Goal: Communication & Community: Connect with others

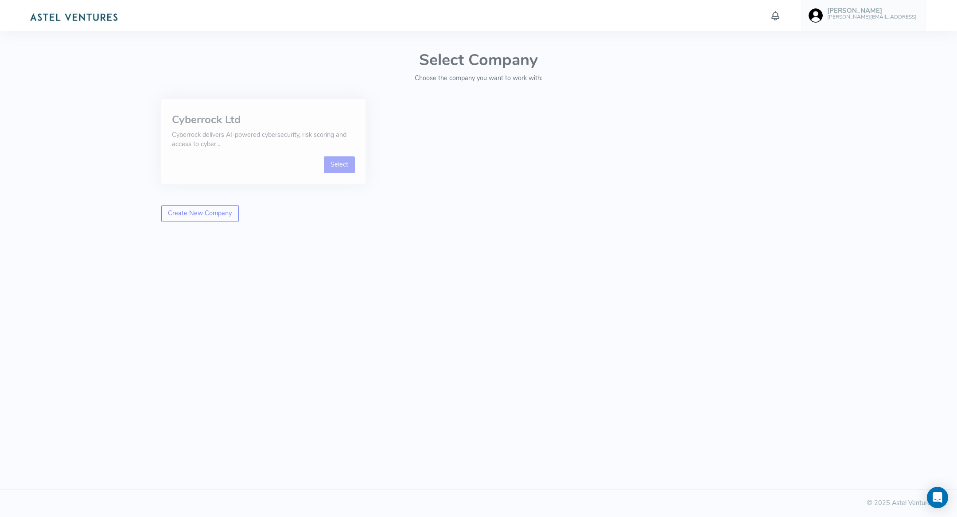
click at [339, 167] on link "Select" at bounding box center [339, 164] width 31 height 17
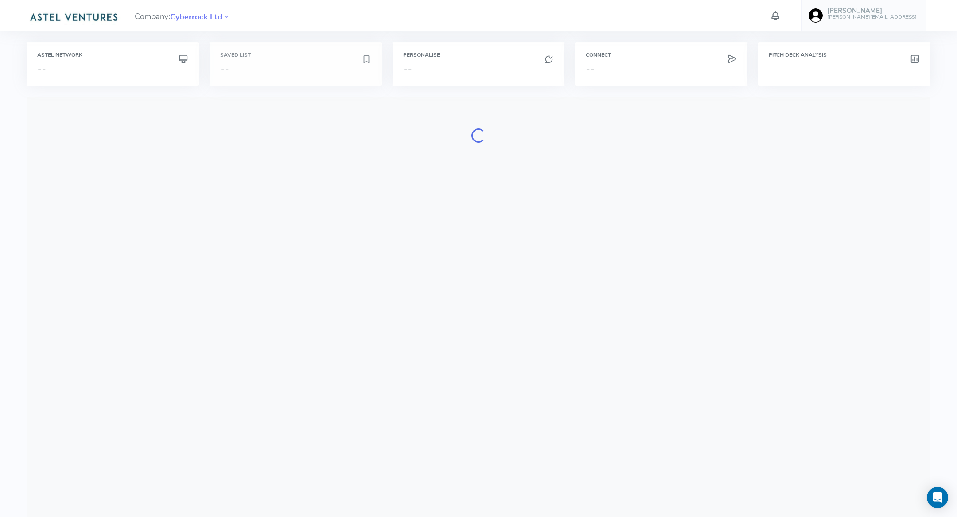
click at [296, 74] on h3 "--" at bounding box center [290, 69] width 141 height 12
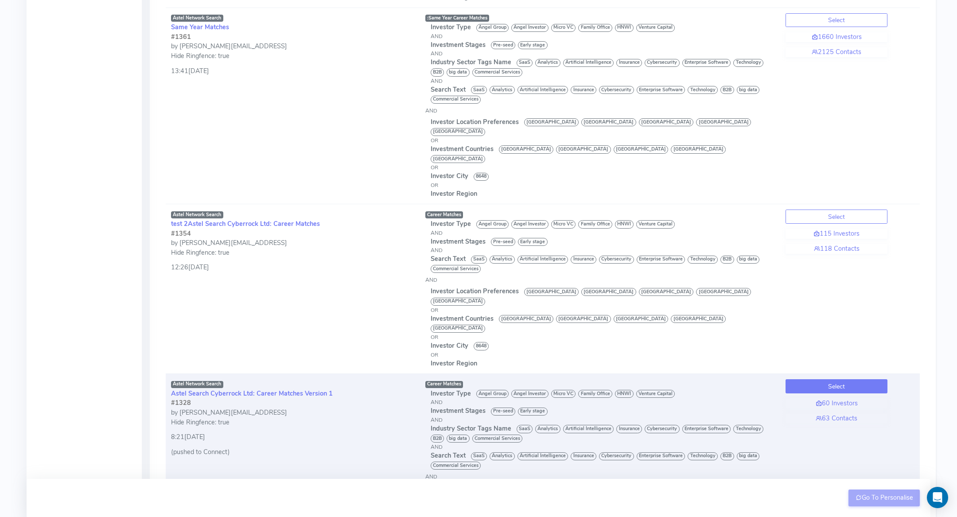
scroll to position [3058, 0]
click at [829, 381] on button "Select" at bounding box center [837, 388] width 102 height 14
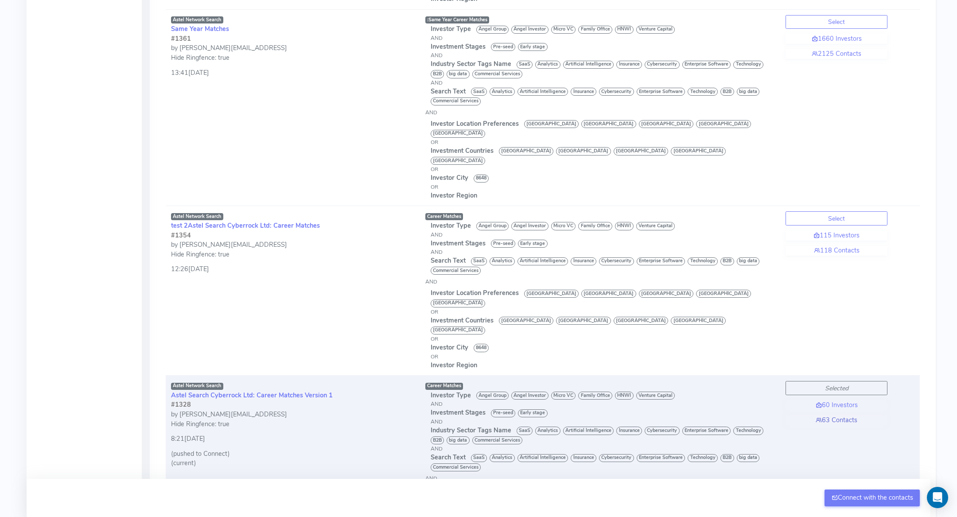
click at [836, 416] on link "63 Contacts" at bounding box center [837, 421] width 102 height 10
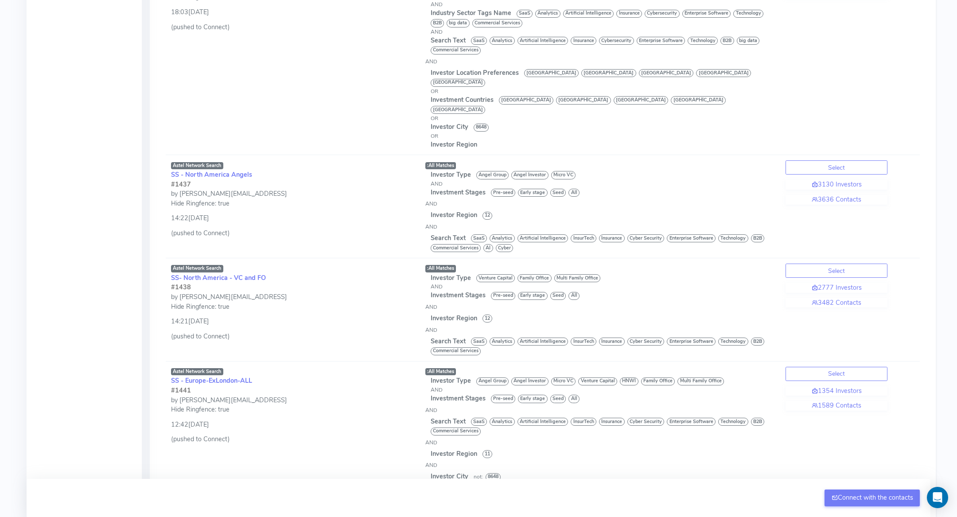
scroll to position [0, 0]
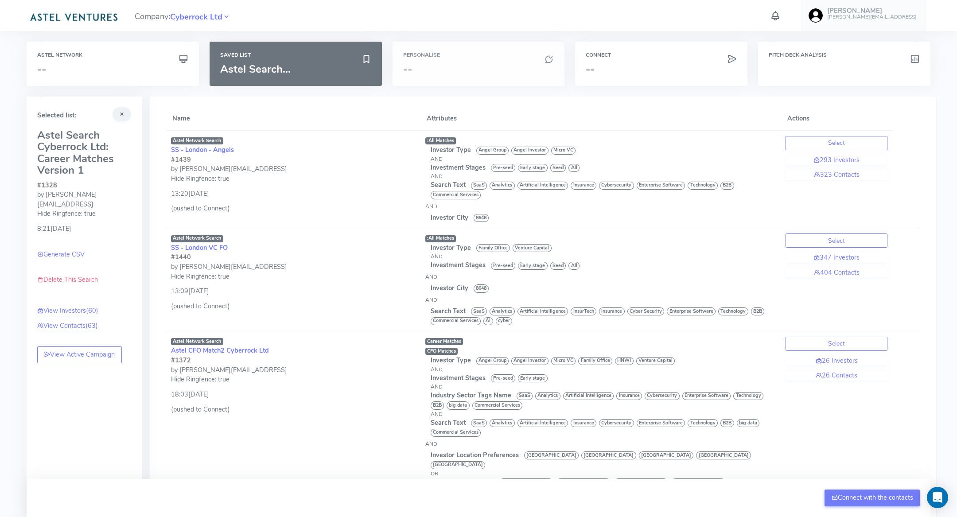
click at [490, 63] on h3 "--" at bounding box center [478, 69] width 151 height 12
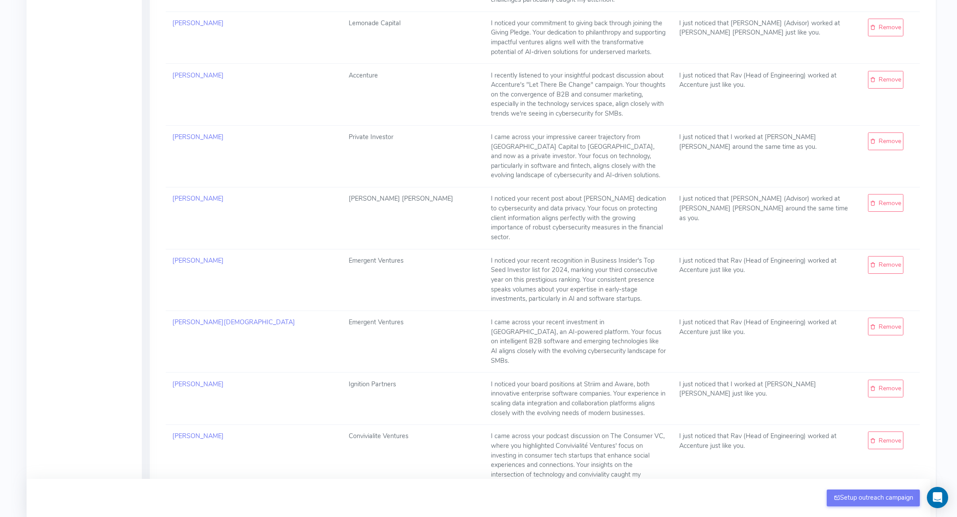
scroll to position [1668, 0]
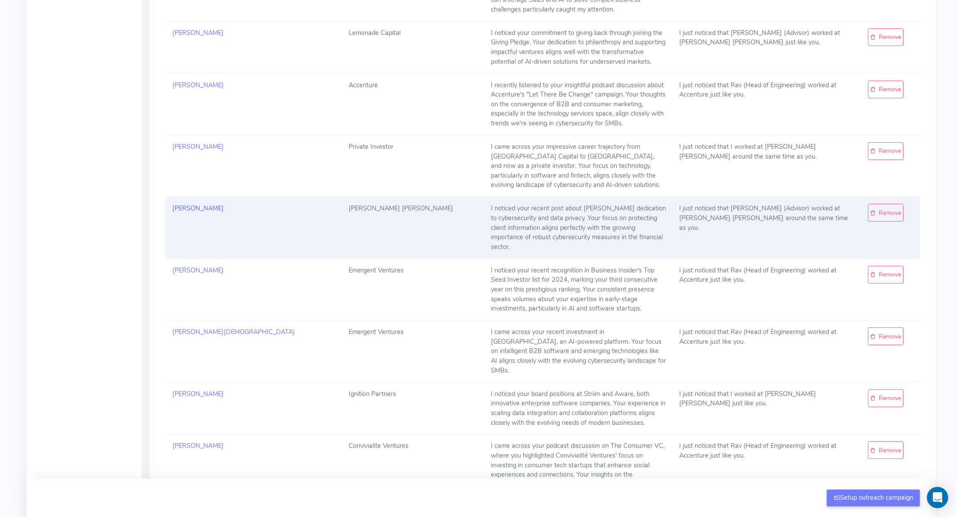
click at [202, 204] on link "[PERSON_NAME]" at bounding box center [197, 208] width 51 height 9
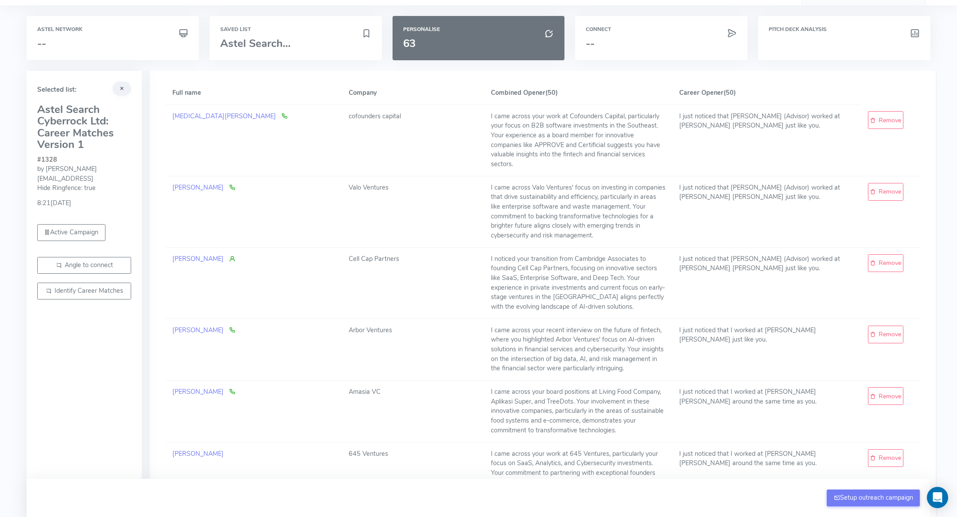
scroll to position [0, 0]
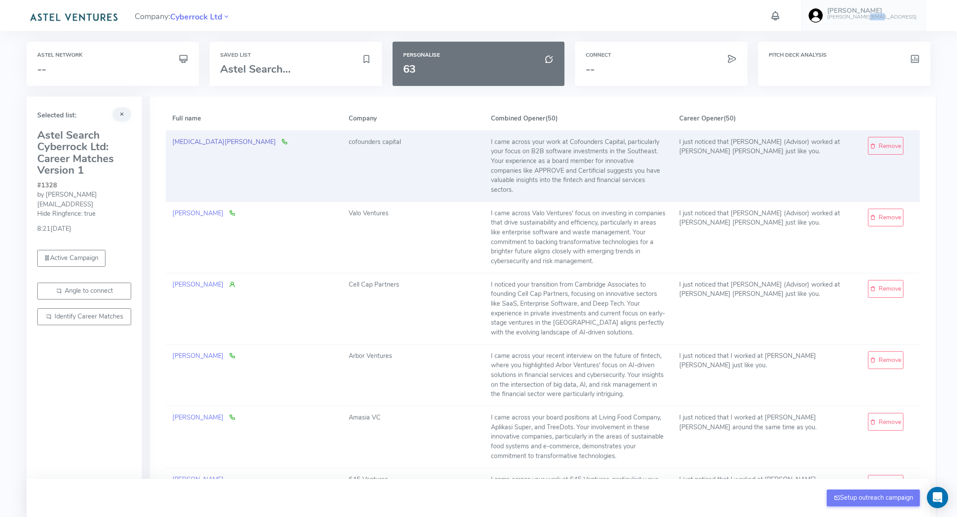
click at [196, 143] on link "[MEDICAL_DATA][PERSON_NAME]" at bounding box center [224, 141] width 104 height 9
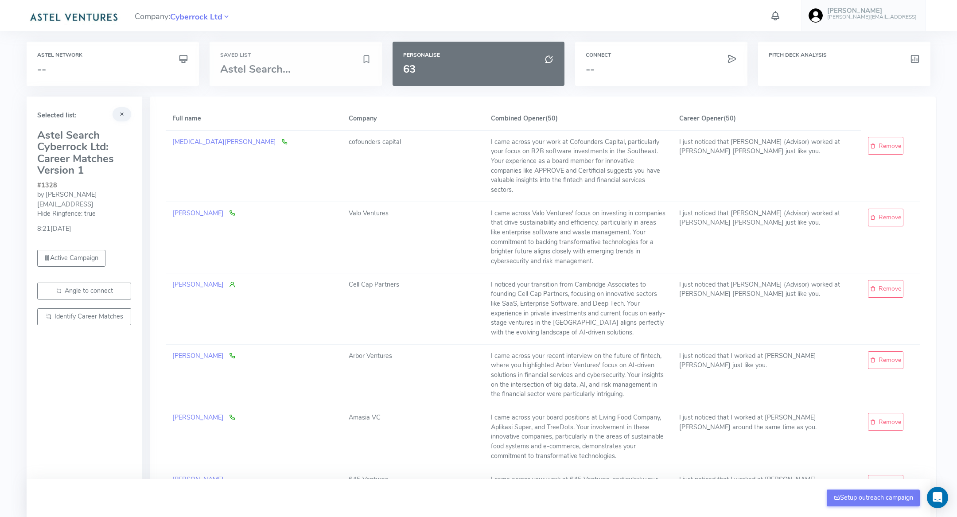
click at [250, 58] on div "Saved List Astel Search..." at bounding box center [296, 64] width 172 height 44
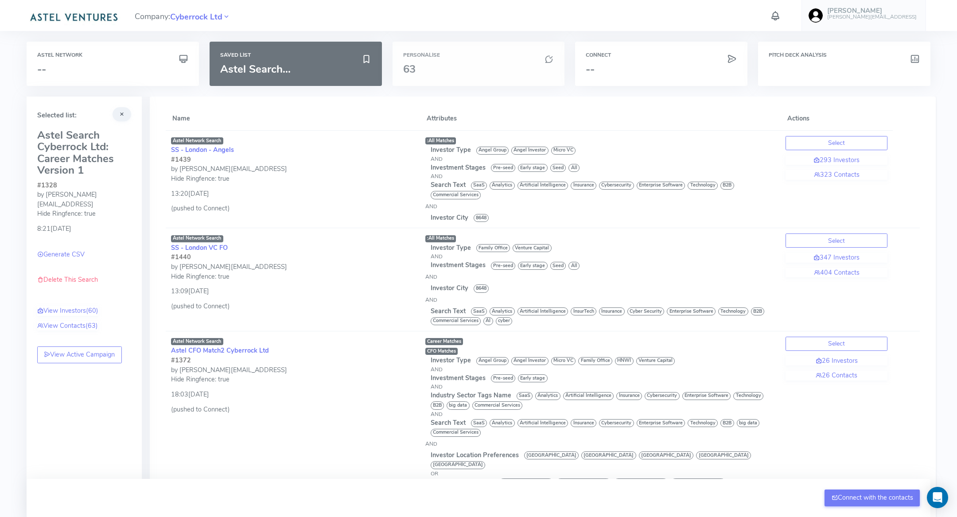
click at [476, 72] on h3 "63" at bounding box center [478, 69] width 151 height 12
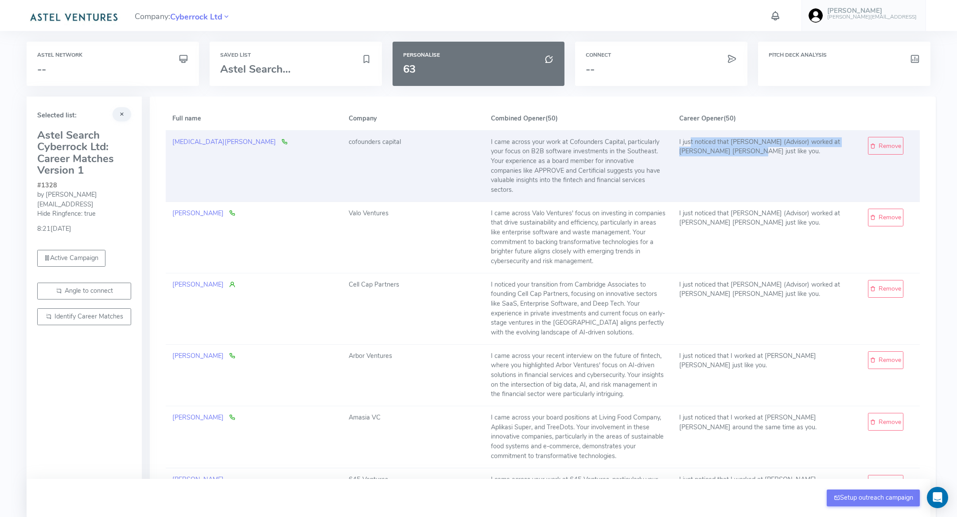
drag, startPoint x: 664, startPoint y: 139, endPoint x: 680, endPoint y: 158, distance: 24.5
click at [680, 158] on td "I just noticed that [PERSON_NAME] (Advisor) worked at [PERSON_NAME] [PERSON_NAM…" at bounding box center [767, 165] width 189 height 71
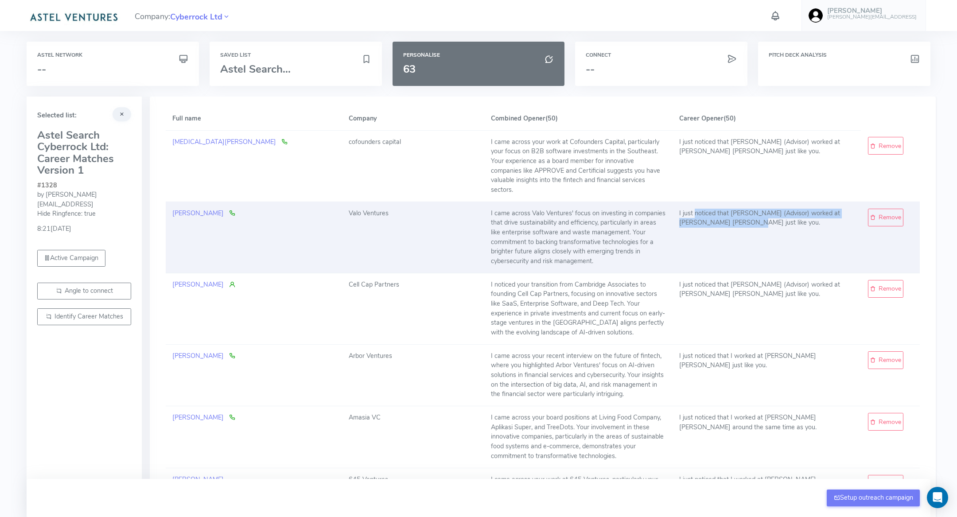
drag, startPoint x: 669, startPoint y: 204, endPoint x: 679, endPoint y: 221, distance: 19.2
click at [679, 221] on td "I just noticed that [PERSON_NAME] (Advisor) worked at [PERSON_NAME] [PERSON_NAM…" at bounding box center [767, 237] width 189 height 71
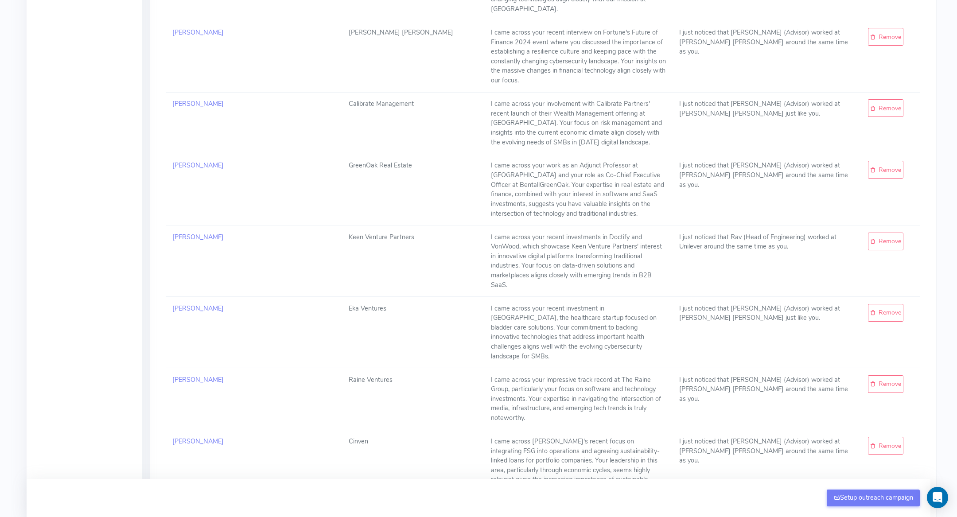
scroll to position [1180, 0]
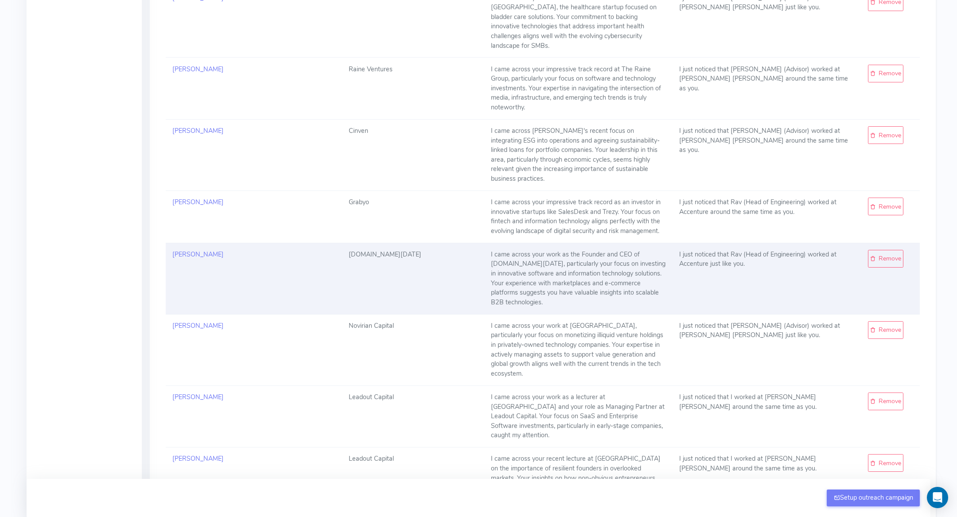
drag, startPoint x: 670, startPoint y: 209, endPoint x: 700, endPoint y: 226, distance: 34.0
click at [700, 243] on td "I just noticed that Rav (Head of Engineering) worked at Accenture just like you." at bounding box center [767, 278] width 189 height 71
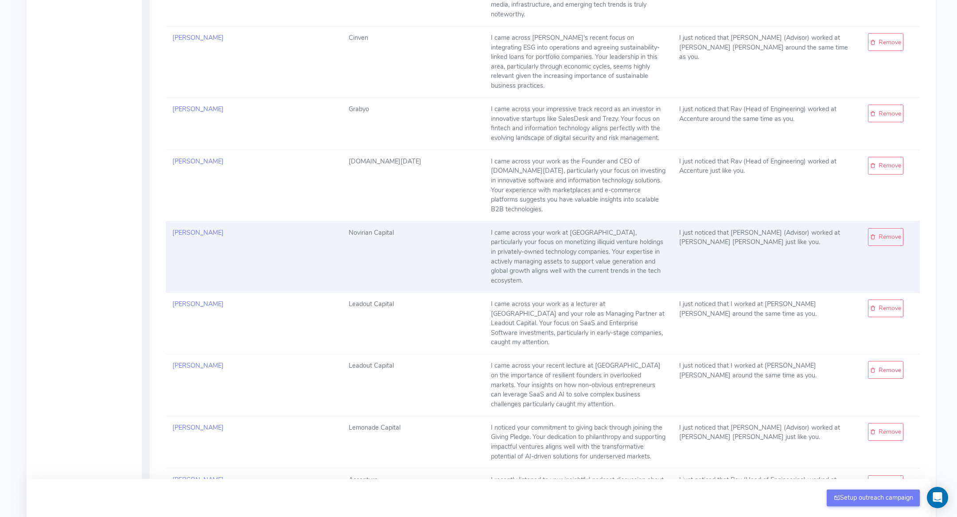
scroll to position [1295, 0]
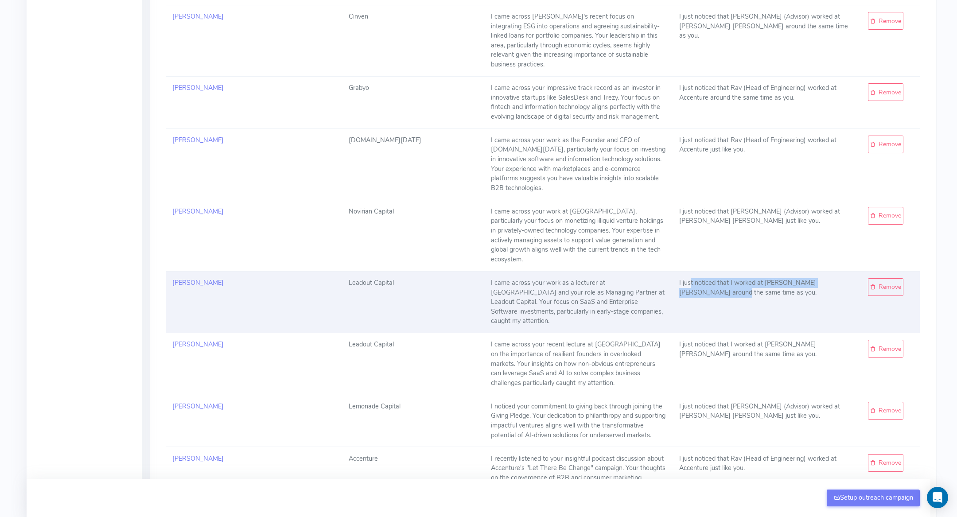
drag, startPoint x: 665, startPoint y: 232, endPoint x: 681, endPoint y: 246, distance: 22.0
click at [681, 271] on td "I just noticed that I worked at [PERSON_NAME] [PERSON_NAME] around the same tim…" at bounding box center [767, 302] width 189 height 62
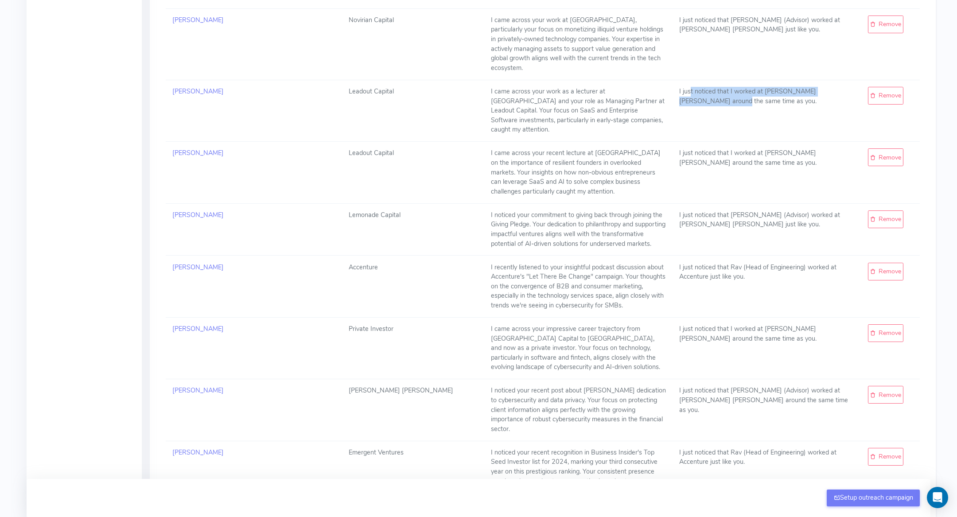
scroll to position [1537, 0]
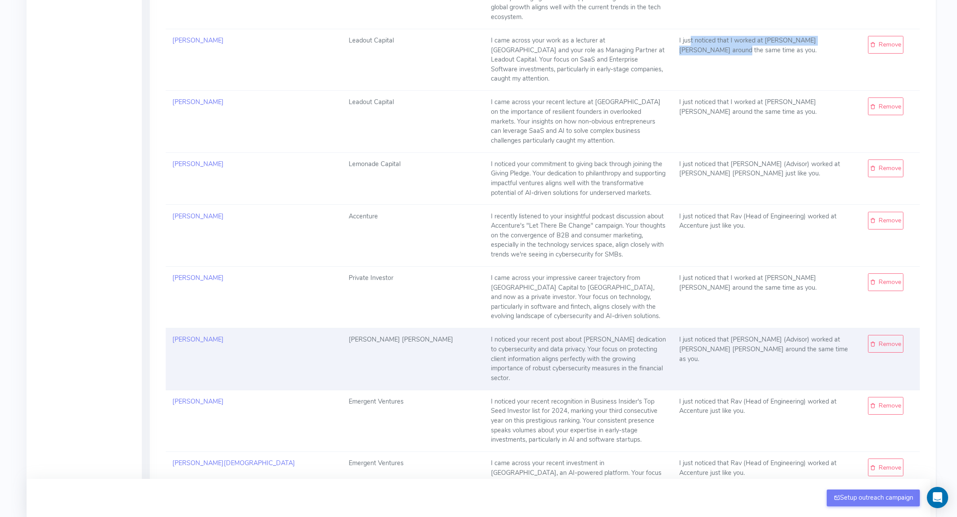
drag, startPoint x: 498, startPoint y: 298, endPoint x: 548, endPoint y: 345, distance: 68.3
click at [548, 345] on td "I noticed your recent post about [PERSON_NAME] dedication to cybersecurity and …" at bounding box center [578, 359] width 189 height 62
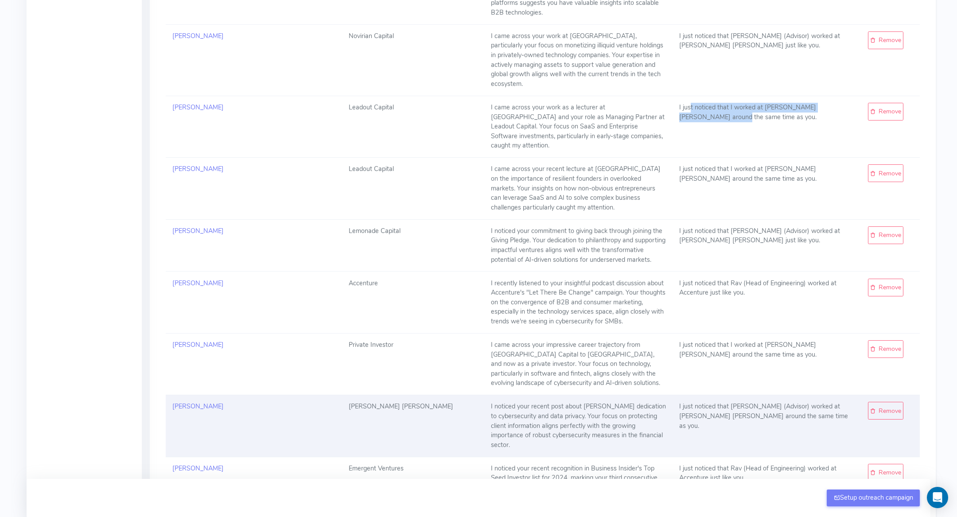
scroll to position [1470, 0]
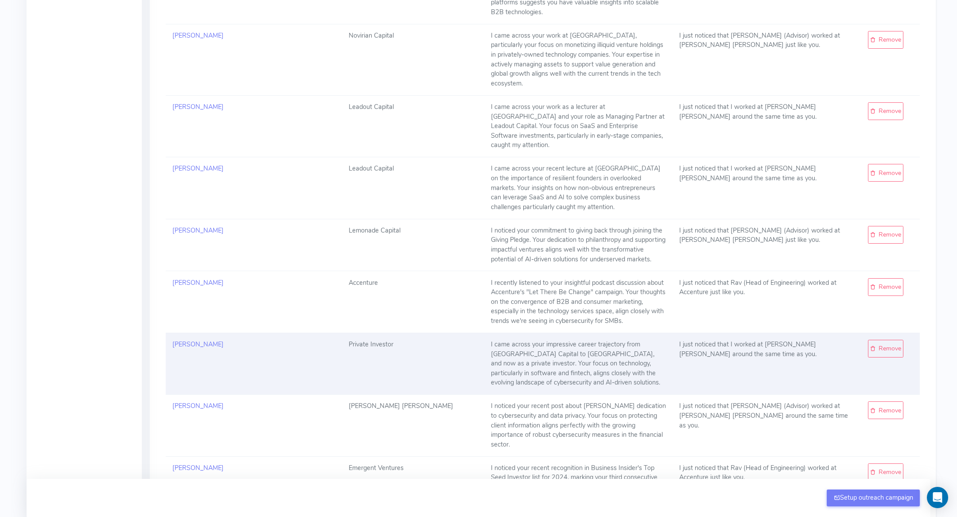
click at [533, 340] on div "I came across your impressive career trajectory from [GEOGRAPHIC_DATA] Capital …" at bounding box center [578, 364] width 175 height 48
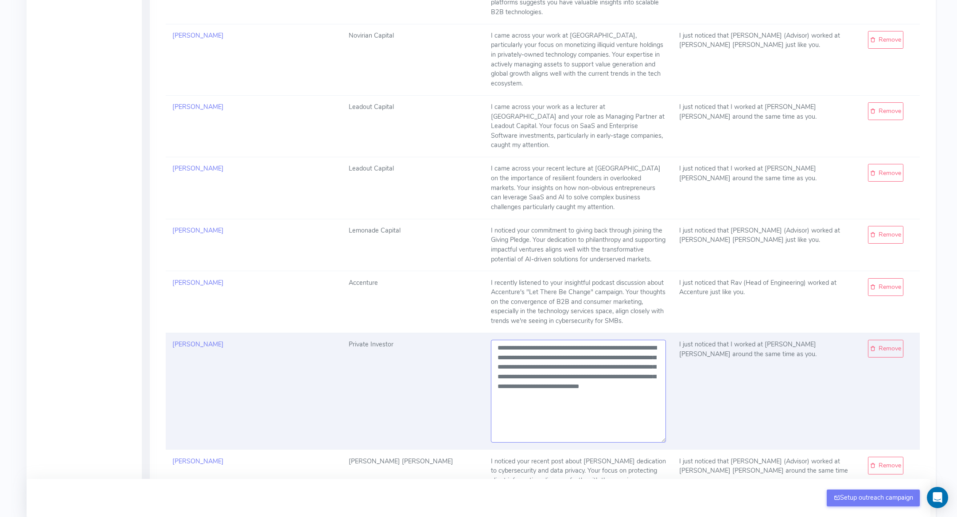
click at [533, 340] on textarea "**********" at bounding box center [578, 391] width 175 height 103
click at [537, 348] on textarea "**********" at bounding box center [578, 391] width 175 height 103
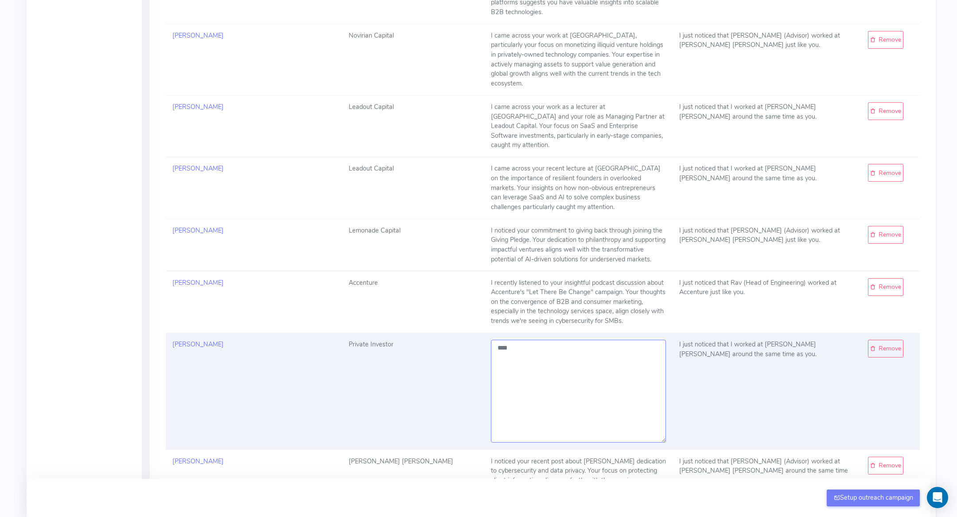
type textarea "**********"
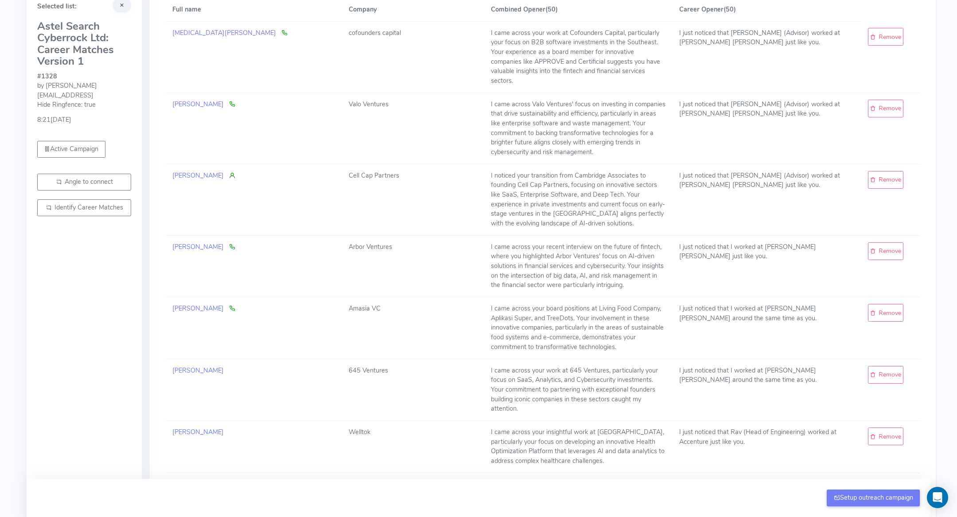
scroll to position [0, 0]
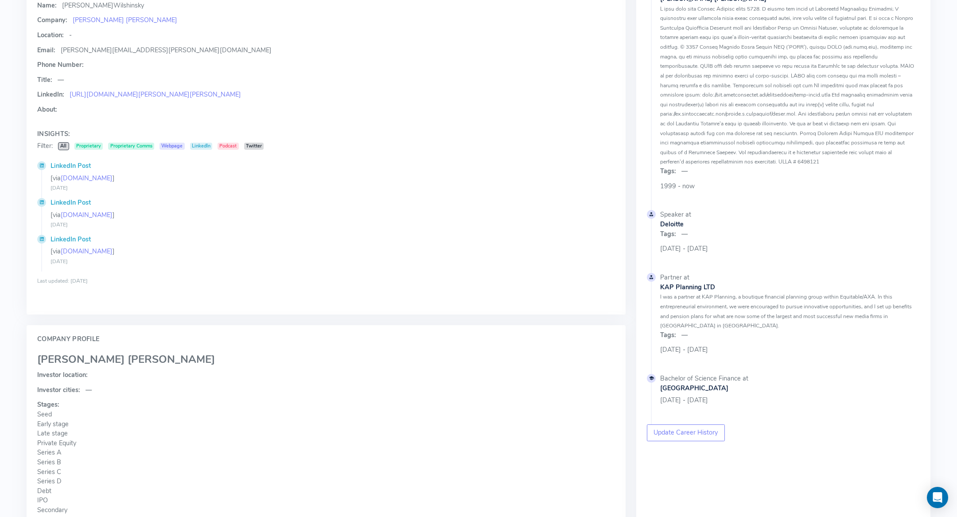
scroll to position [124, 0]
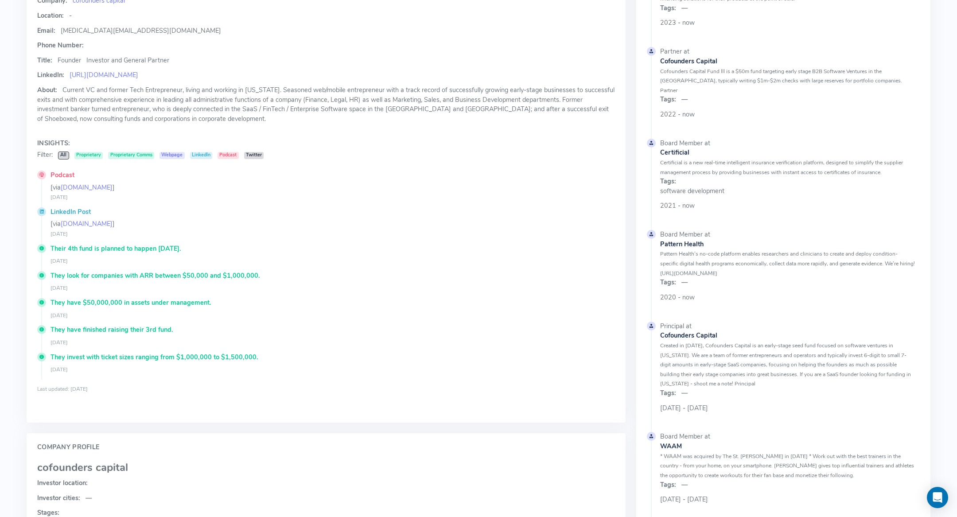
scroll to position [162, 0]
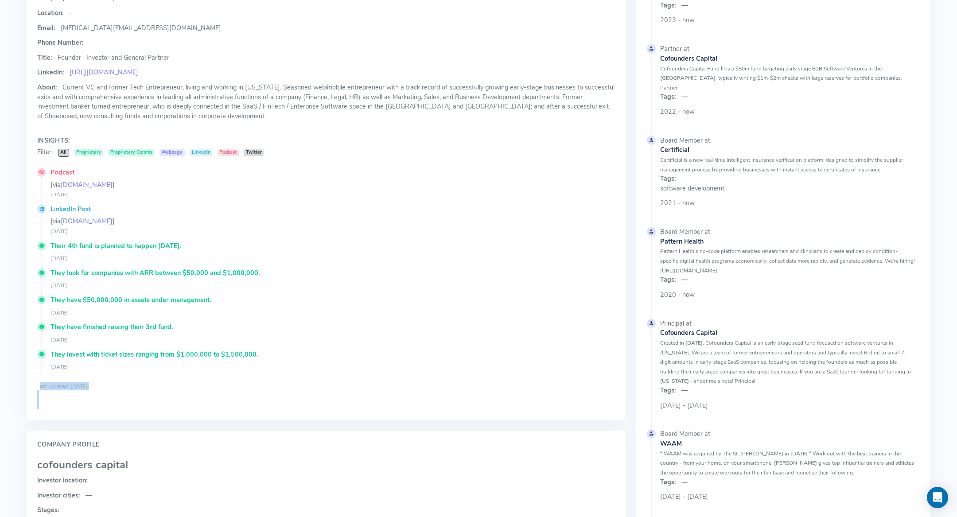
drag, startPoint x: 163, startPoint y: 379, endPoint x: 257, endPoint y: 428, distance: 105.8
click at [257, 428] on div "Edit Delete Contact Profile Tobi Walter Name: Tobi Walter Company: cofounders c…" at bounding box center [326, 347] width 610 height 826
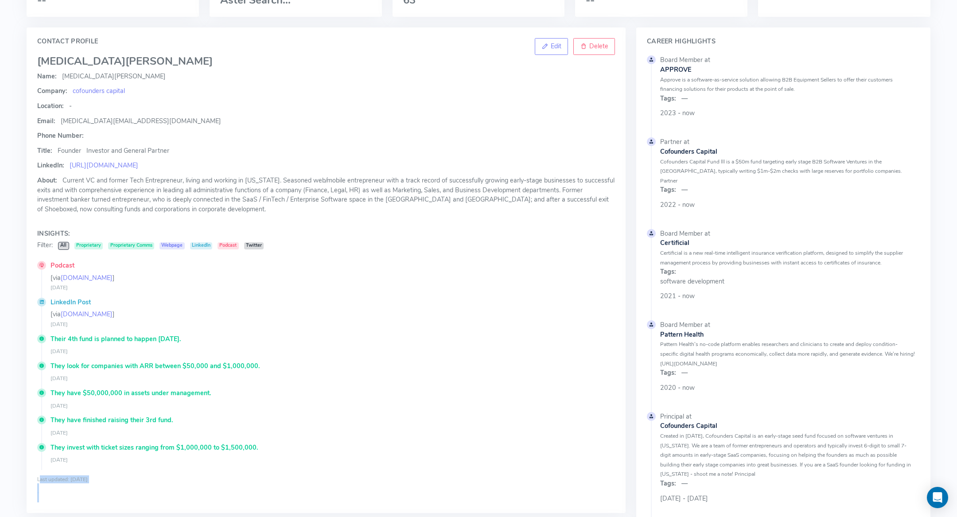
scroll to position [0, 0]
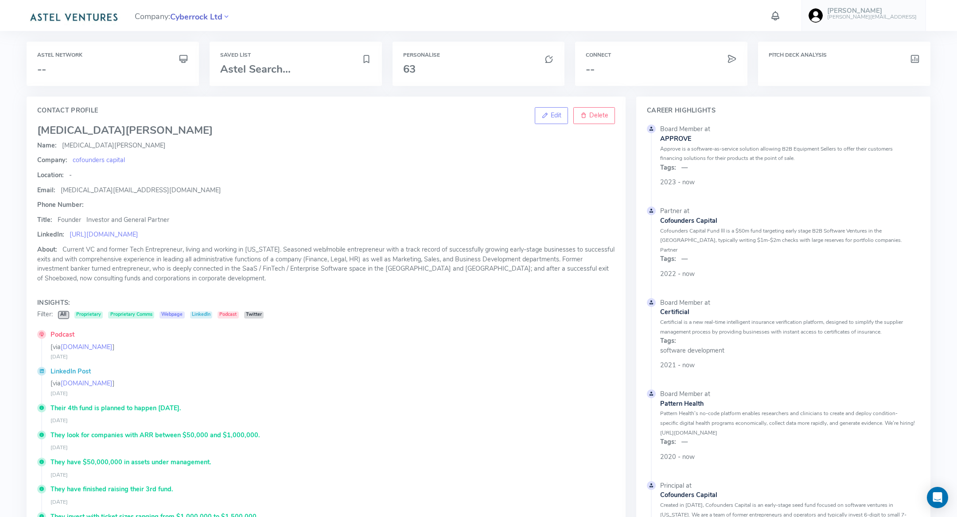
click at [202, 12] on span "Cyberrock Ltd" at bounding box center [196, 17] width 52 height 12
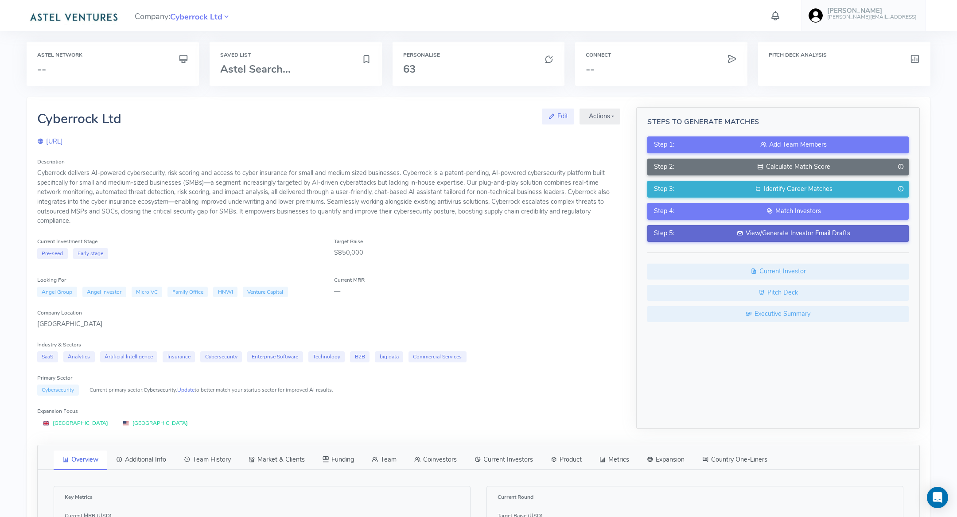
click at [751, 231] on div "View/Generate Investor Email Drafts" at bounding box center [793, 234] width 217 height 10
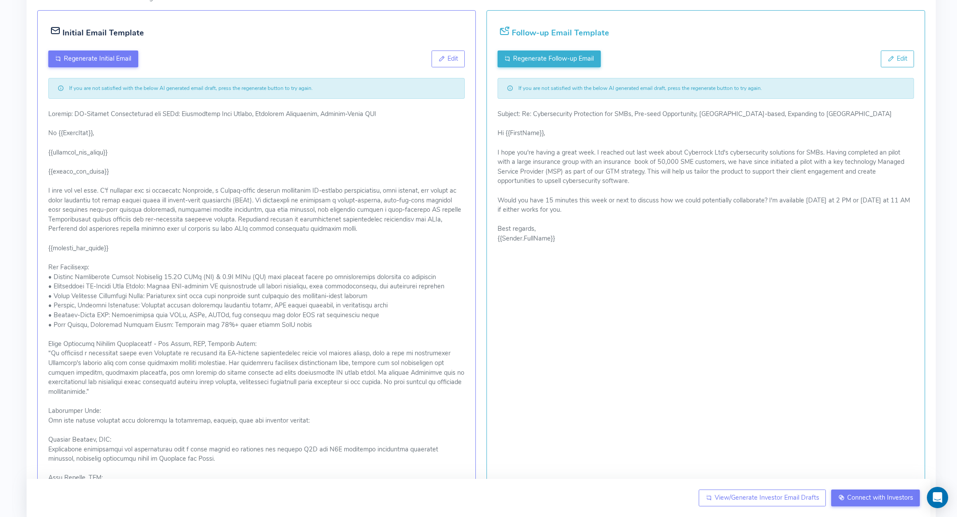
scroll to position [154, 0]
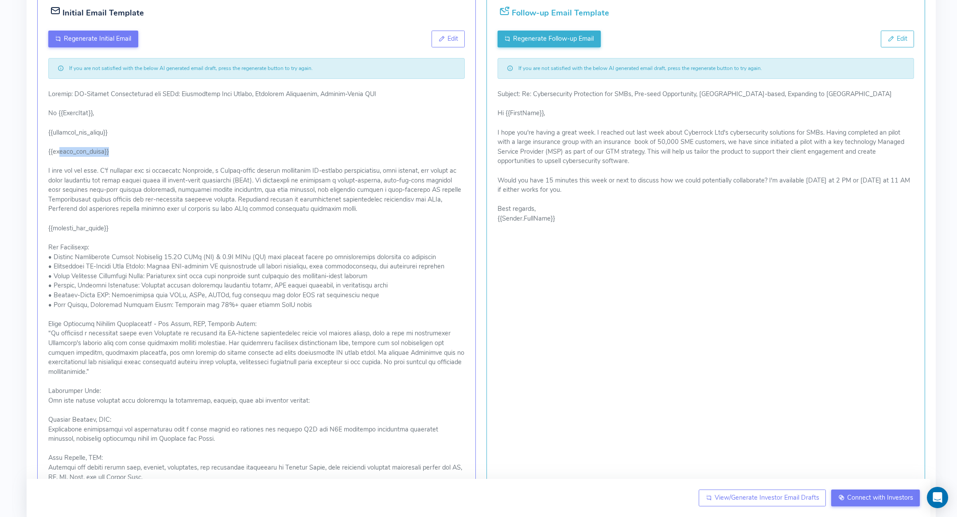
drag, startPoint x: 57, startPoint y: 152, endPoint x: 127, endPoint y: 156, distance: 70.1
click at [127, 156] on p at bounding box center [256, 419] width 416 height 661
drag, startPoint x: 62, startPoint y: 131, endPoint x: 151, endPoint y: 136, distance: 89.7
click at [151, 136] on p at bounding box center [256, 419] width 416 height 661
drag, startPoint x: 57, startPoint y: 225, endPoint x: 126, endPoint y: 224, distance: 69.1
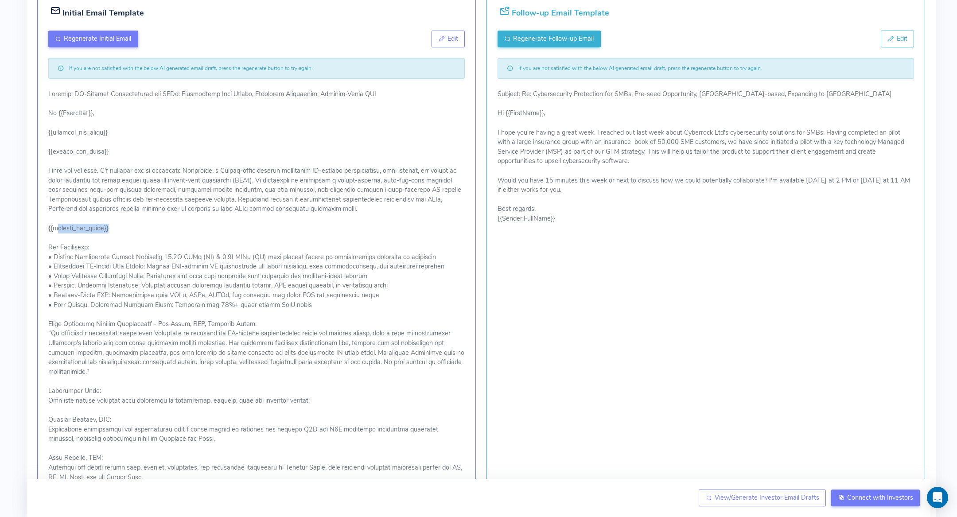
click at [126, 224] on p at bounding box center [256, 419] width 416 height 661
click at [76, 227] on p at bounding box center [256, 419] width 416 height 661
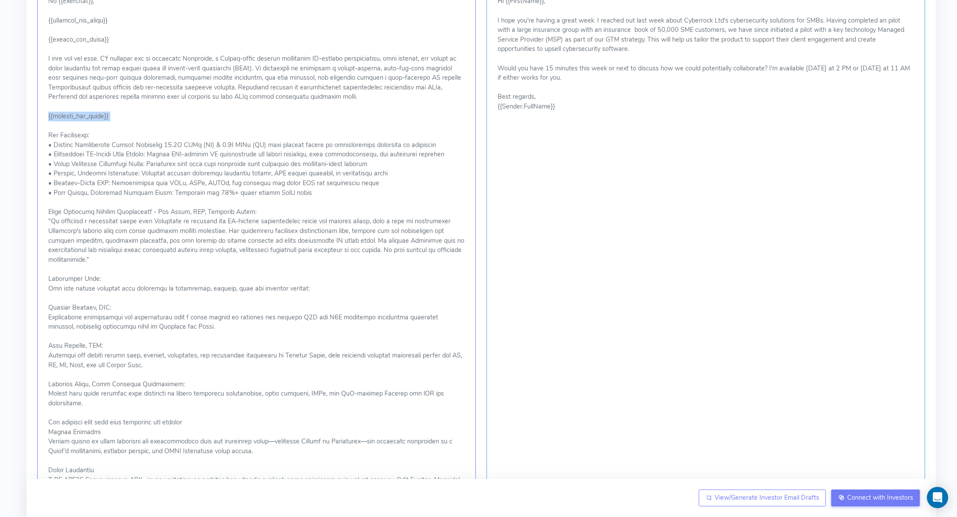
scroll to position [0, 0]
